Goal: Find specific page/section: Find specific page/section

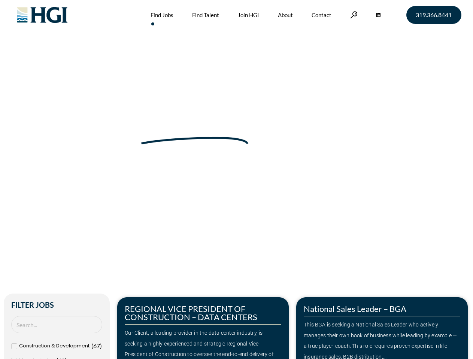
click at [236, 180] on div "Make Your Next Move Home » Jobs" at bounding box center [236, 158] width 427 height 316
click at [352, 15] on link at bounding box center [353, 14] width 7 height 7
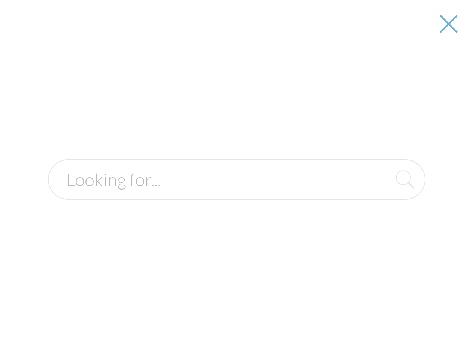
click at [203, 328] on div at bounding box center [236, 179] width 471 height 359
click at [382, 328] on div at bounding box center [236, 179] width 471 height 359
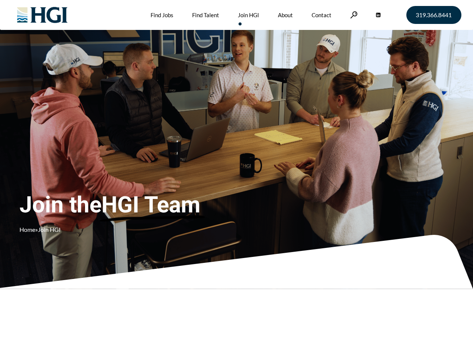
click at [236, 180] on div "Join the HGI Team Home » Join HGI" at bounding box center [139, 169] width 241 height 146
click at [352, 15] on link at bounding box center [353, 14] width 7 height 7
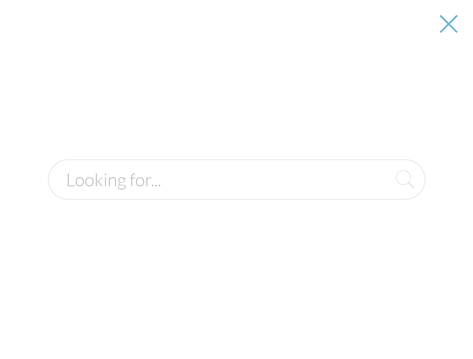
click at [236, 180] on div at bounding box center [236, 179] width 471 height 359
